Goal: Information Seeking & Learning: Learn about a topic

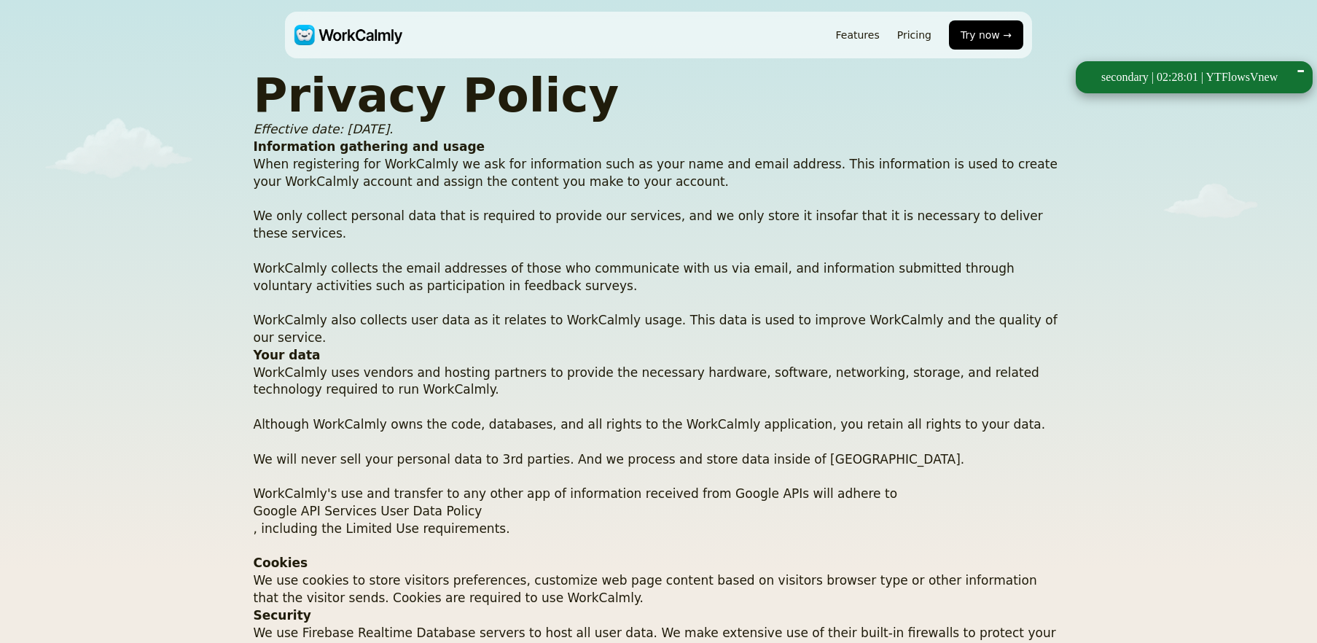
click at [428, 229] on p "When registering for WorkCalmly we ask for information such as your name and em…" at bounding box center [659, 251] width 810 height 191
click at [823, 168] on p "When registering for WorkCalmly we ask for information such as your name and em…" at bounding box center [659, 251] width 810 height 191
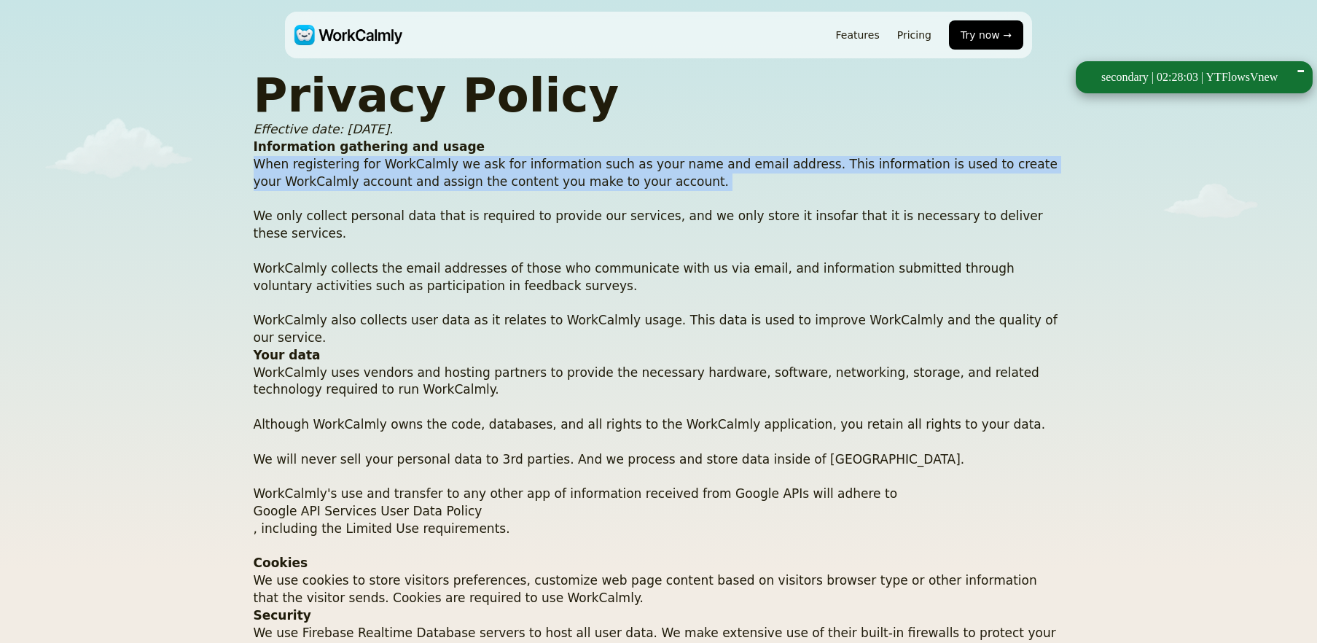
click at [823, 168] on p "When registering for WorkCalmly we ask for information such as your name and em…" at bounding box center [659, 251] width 810 height 191
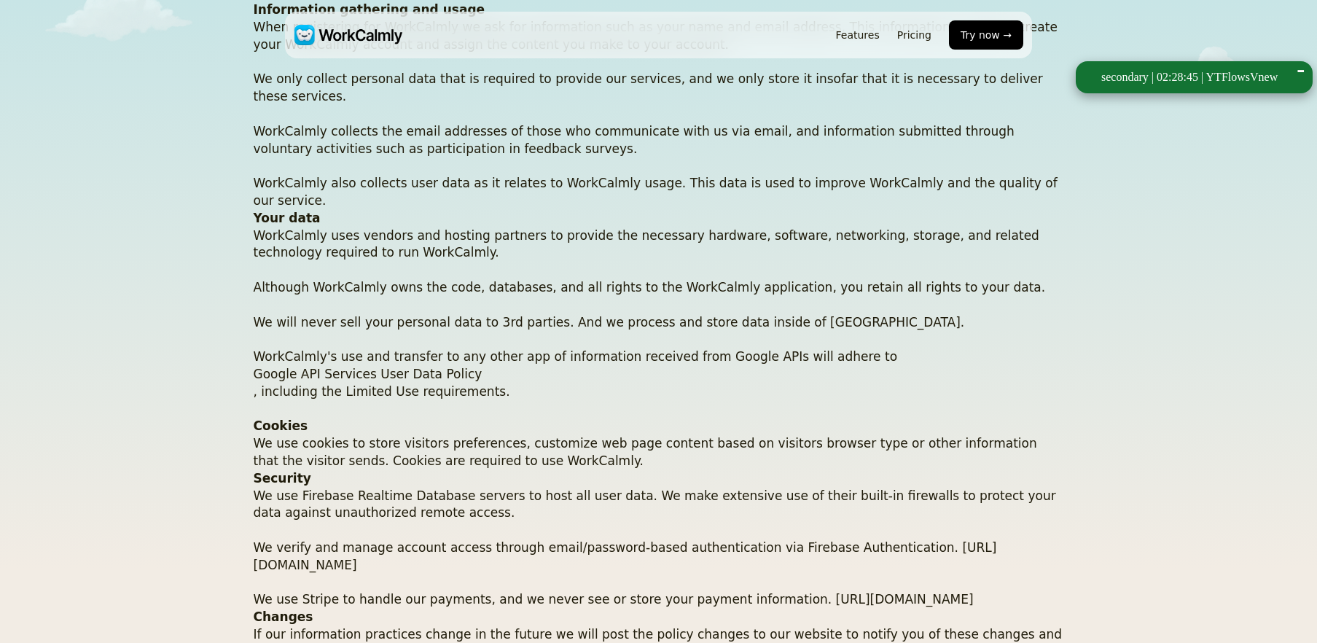
scroll to position [161, 0]
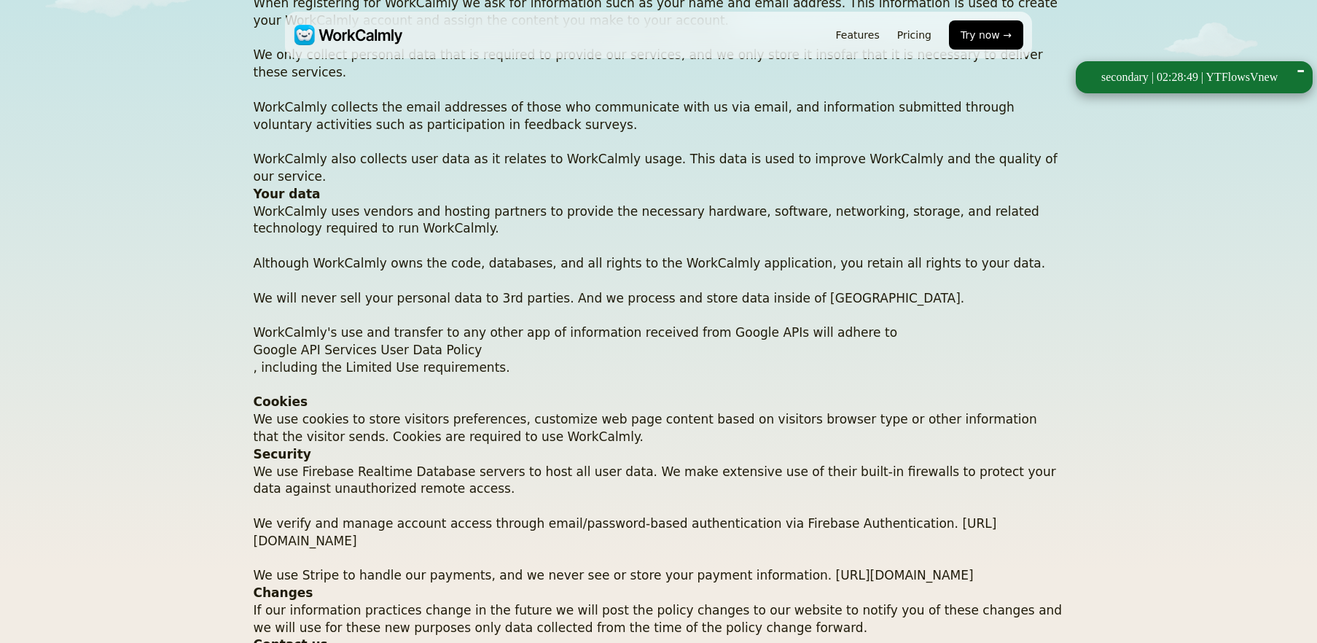
click at [475, 463] on p "We use Firebase Realtime Database servers to host all user data. We make extens…" at bounding box center [659, 524] width 810 height 122
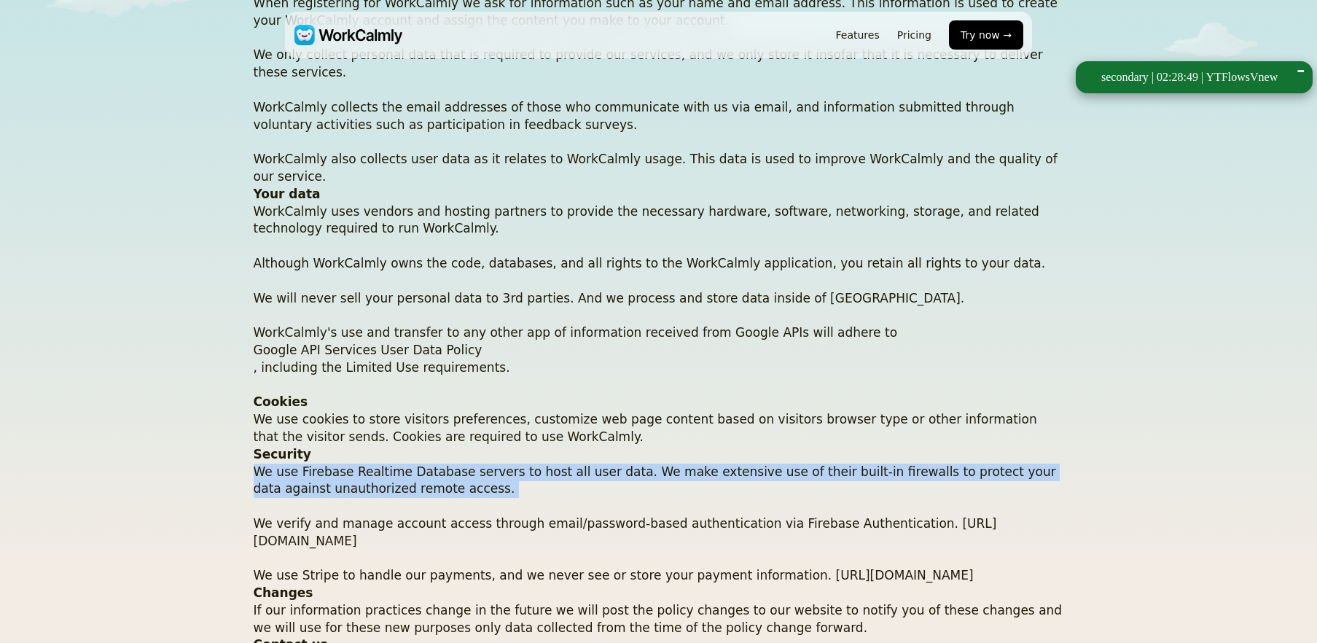
click at [475, 463] on p "We use Firebase Realtime Database servers to host all user data. We make extens…" at bounding box center [659, 524] width 810 height 122
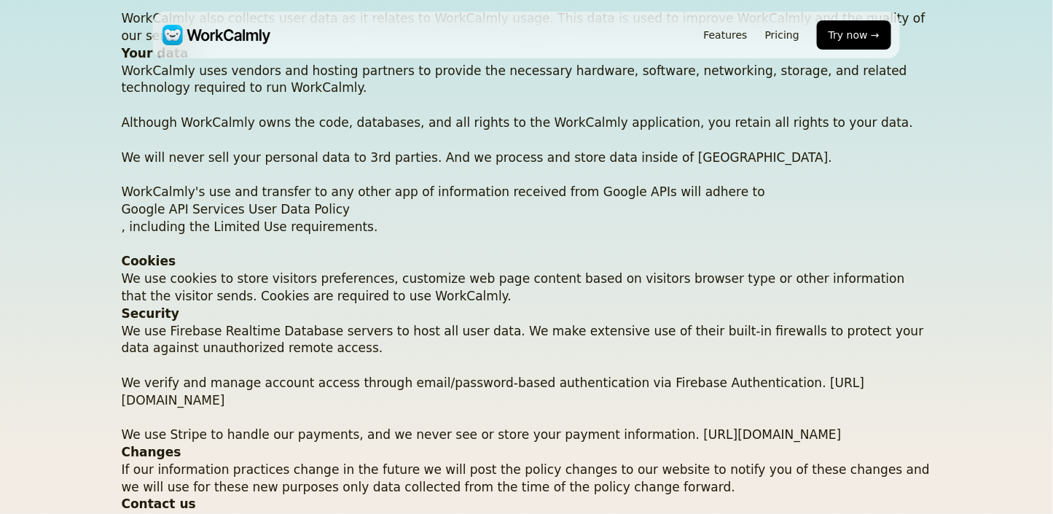
scroll to position [0, 0]
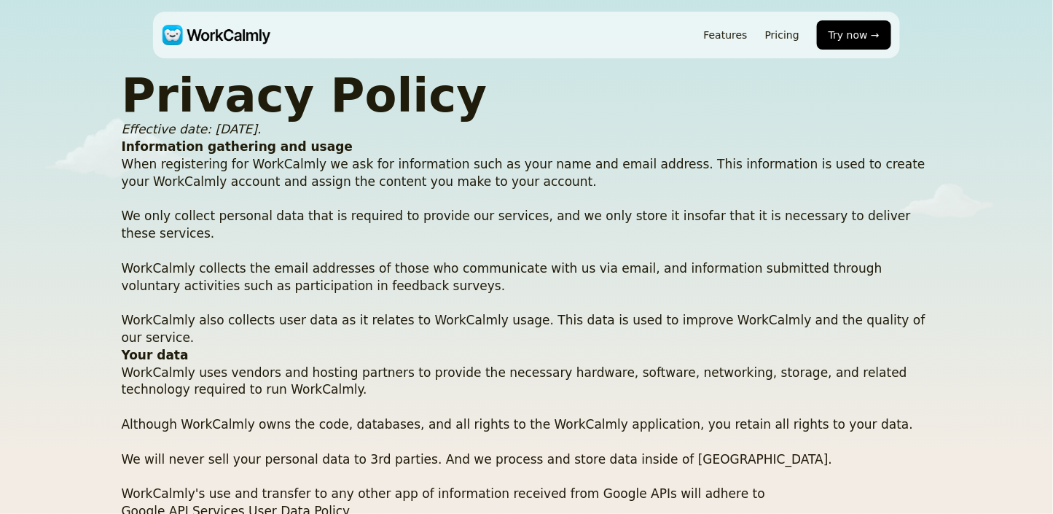
click at [450, 420] on p "WorkCalmly uses vendors and hosting partners to provide the necessary hardware,…" at bounding box center [527, 459] width 810 height 191
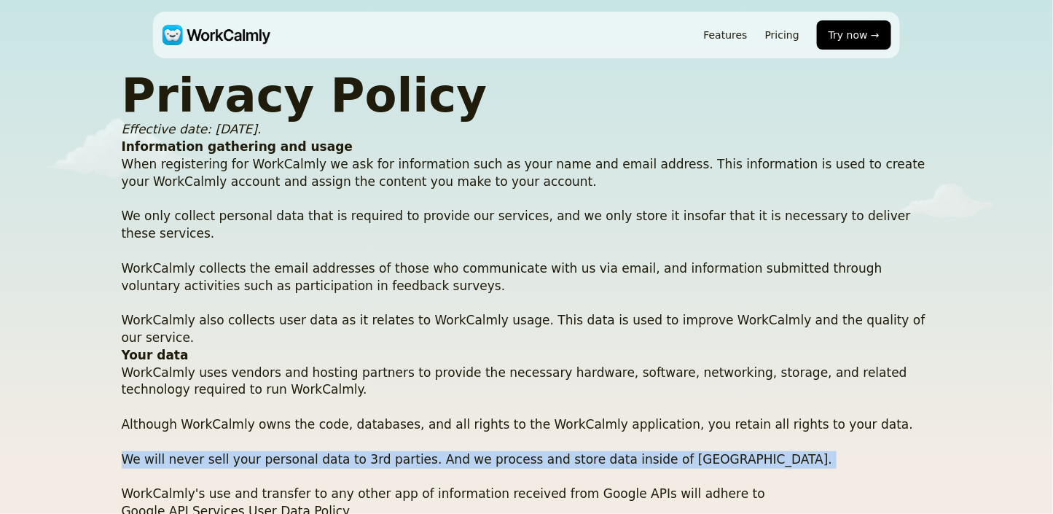
click at [450, 420] on p "WorkCalmly uses vendors and hosting partners to provide the necessary hardware,…" at bounding box center [527, 459] width 810 height 191
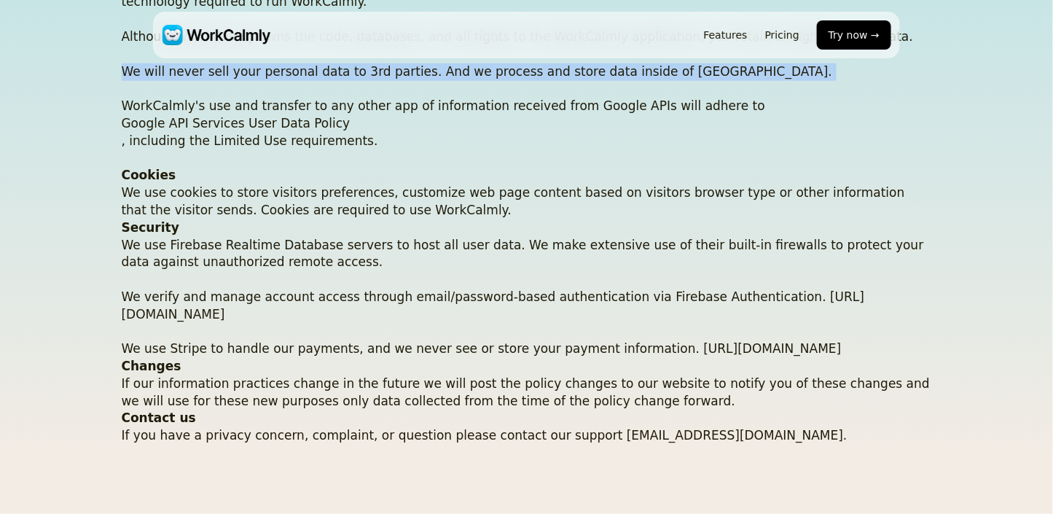
scroll to position [411, 0]
